Goal: Find specific page/section: Find specific page/section

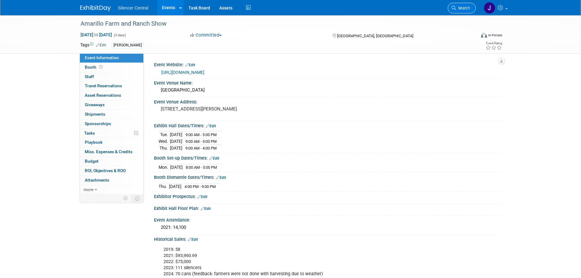
click at [464, 7] on span "Search" at bounding box center [463, 8] width 14 height 5
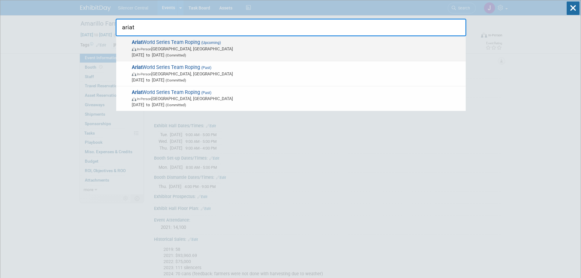
type input "ariat"
click at [257, 54] on span "[DATE] to [DATE] (Committed)" at bounding box center [297, 55] width 331 height 6
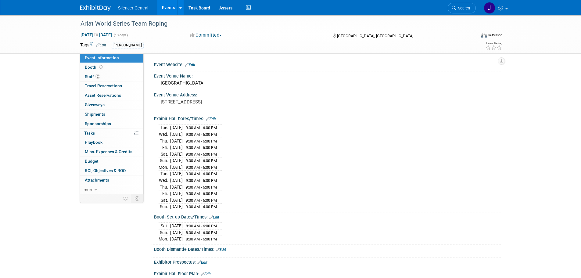
click at [93, 5] on link at bounding box center [99, 5] width 38 height 5
